Goal: Find specific page/section: Find specific page/section

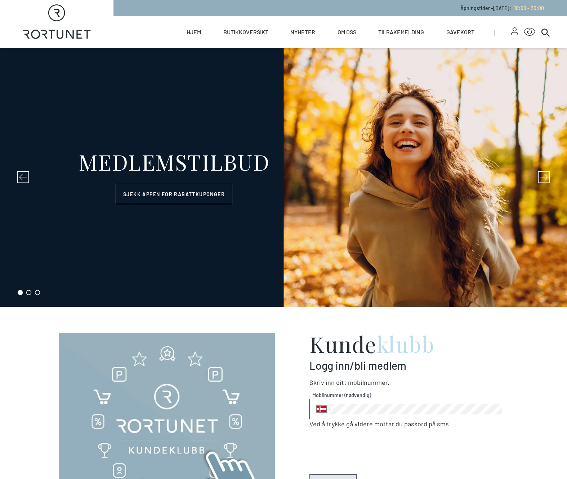
select select "NO"
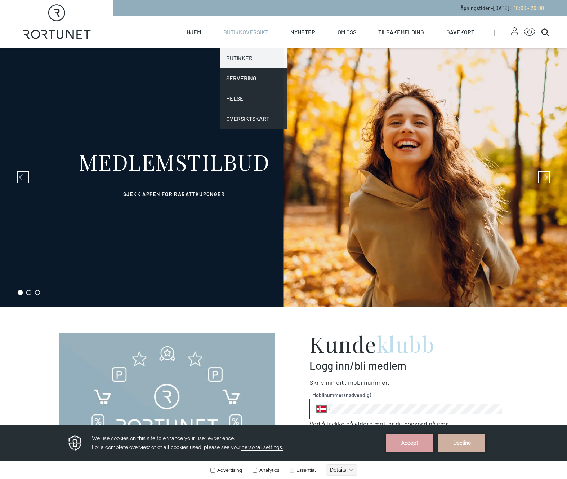
click at [237, 57] on link "Butikker" at bounding box center [254, 58] width 67 height 20
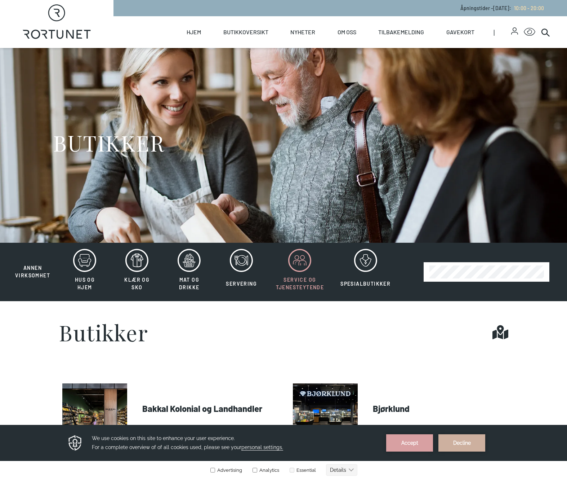
click at [298, 266] on icon at bounding box center [299, 260] width 23 height 23
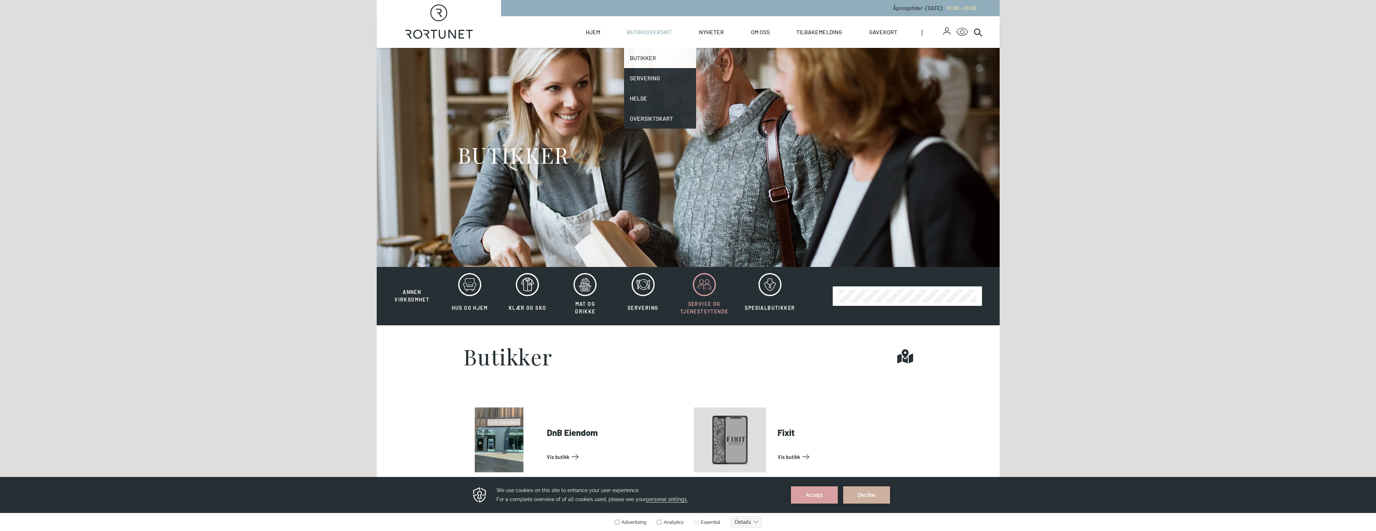
click at [567, 56] on link "Butikker" at bounding box center [660, 58] width 72 height 20
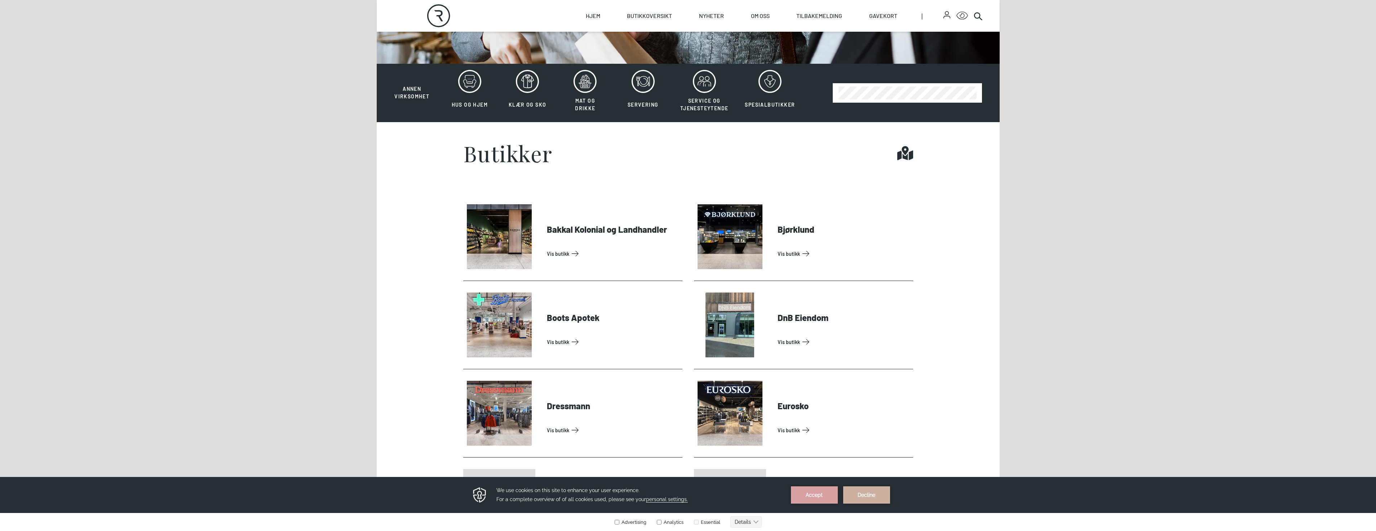
scroll to position [216, 0]
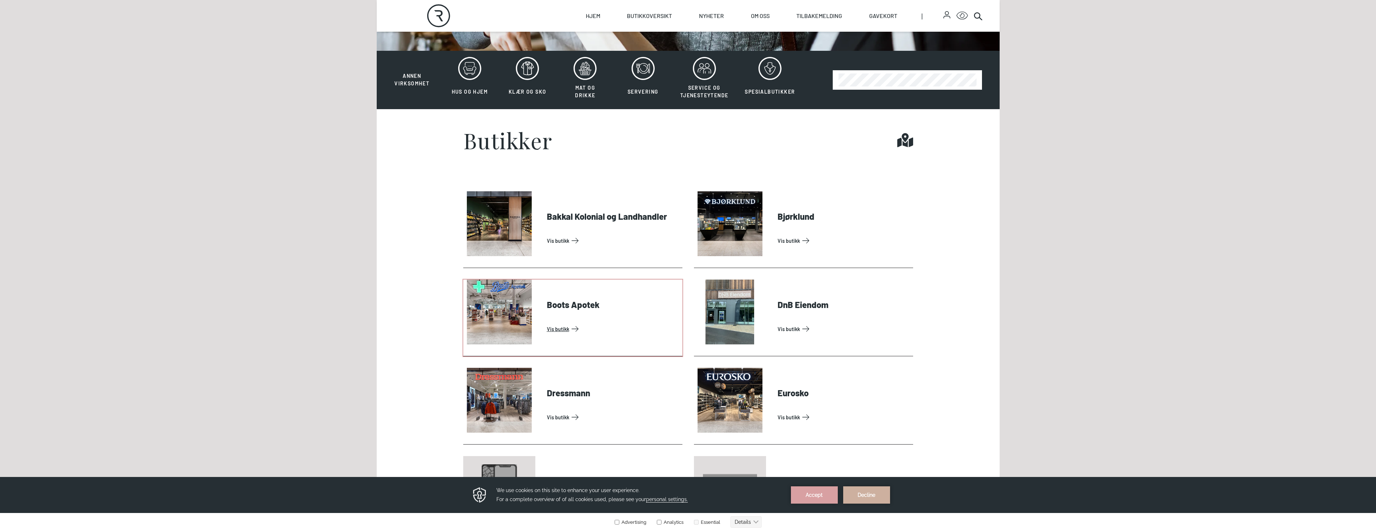
click at [561, 328] on link "Vis butikk" at bounding box center [613, 329] width 133 height 12
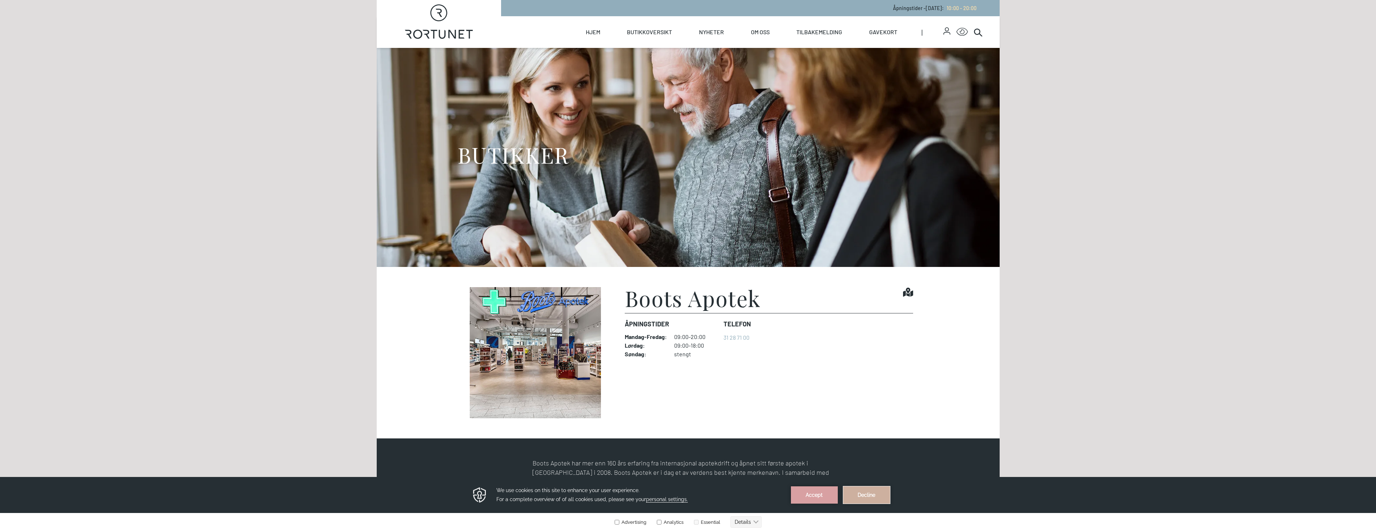
click at [567, 478] on button "Decline" at bounding box center [866, 494] width 47 height 17
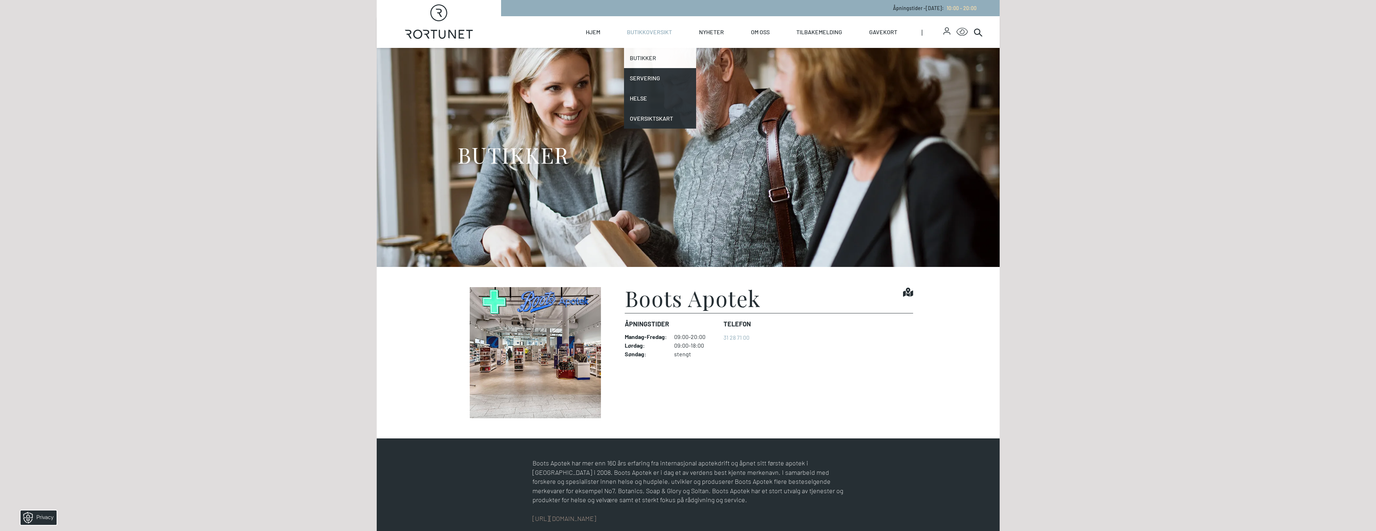
click at [567, 55] on link "Butikker" at bounding box center [660, 58] width 72 height 20
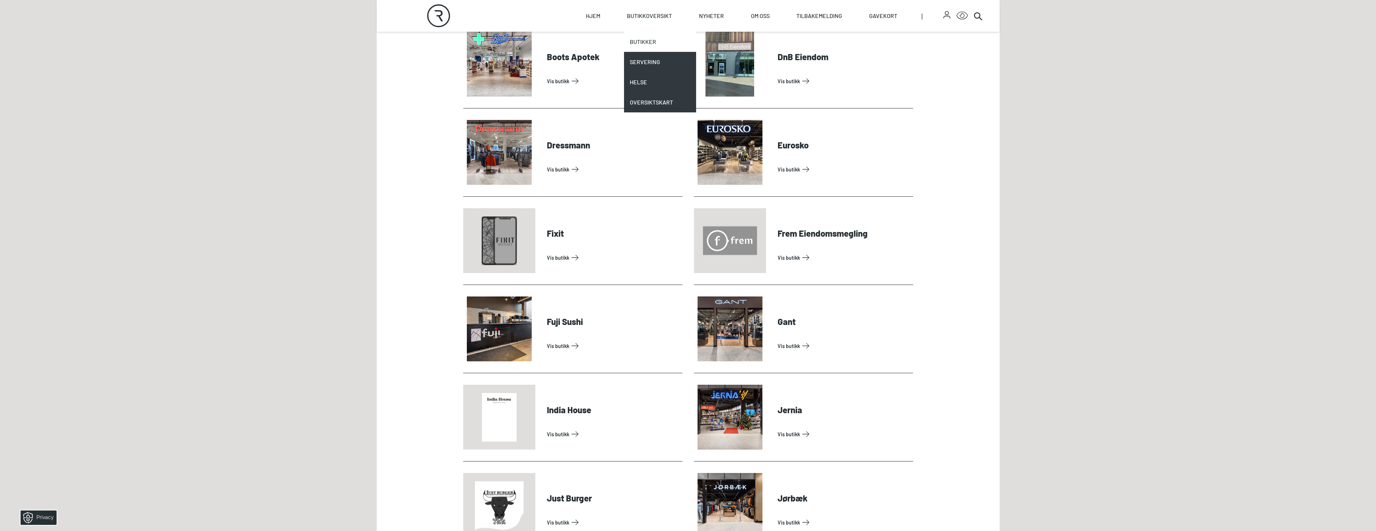
scroll to position [288, 0]
